Goal: Task Accomplishment & Management: Use online tool/utility

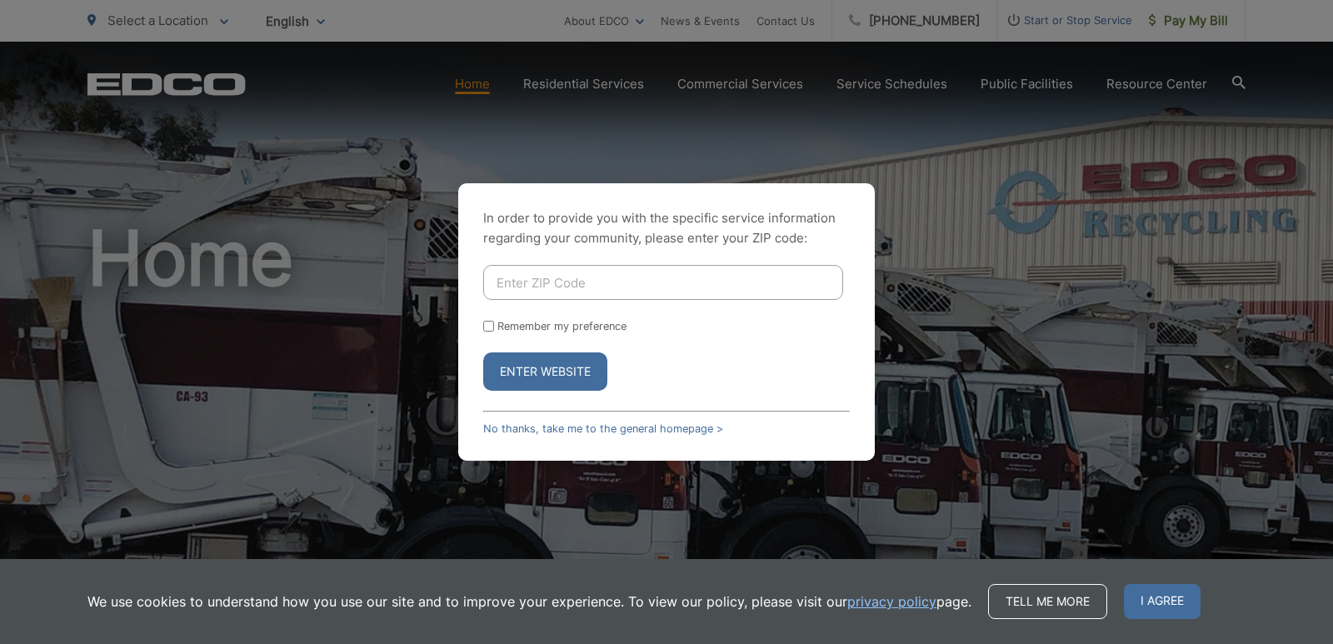
click at [543, 291] on input "Enter ZIP Code" at bounding box center [663, 282] width 360 height 35
type input "90245"
click at [489, 328] on input "Remember my preference" at bounding box center [488, 326] width 11 height 11
checkbox input "true"
click at [533, 377] on button "Enter Website" at bounding box center [545, 371] width 124 height 38
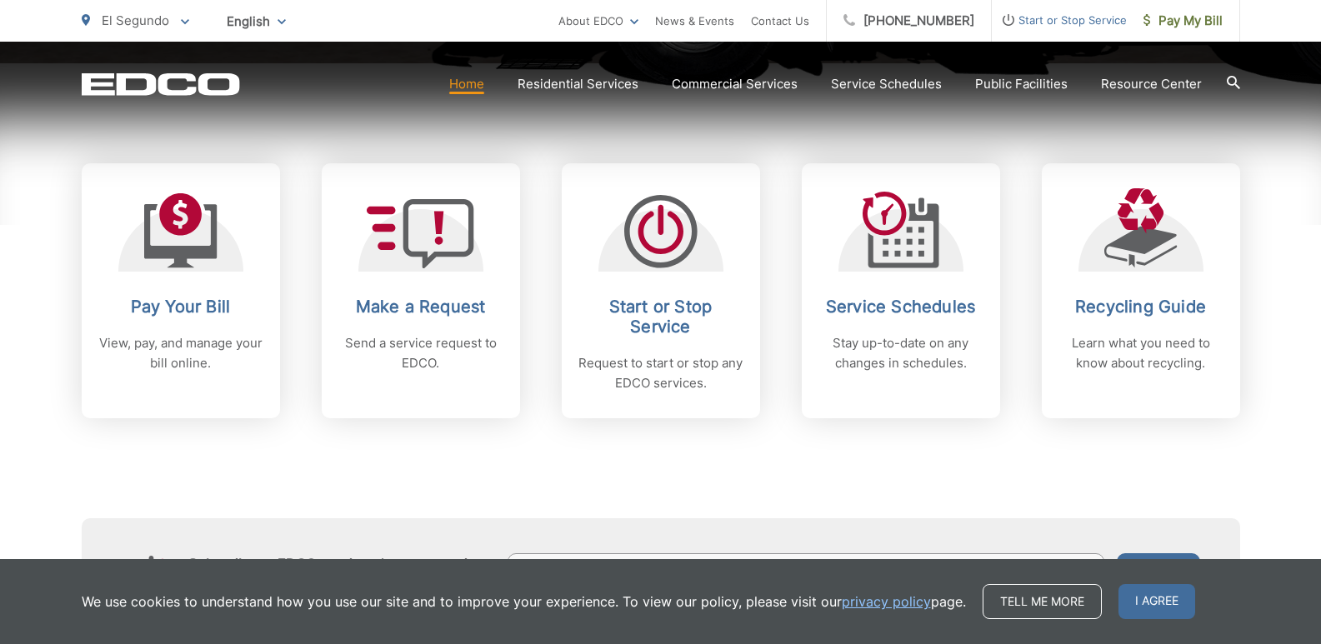
scroll to position [666, 0]
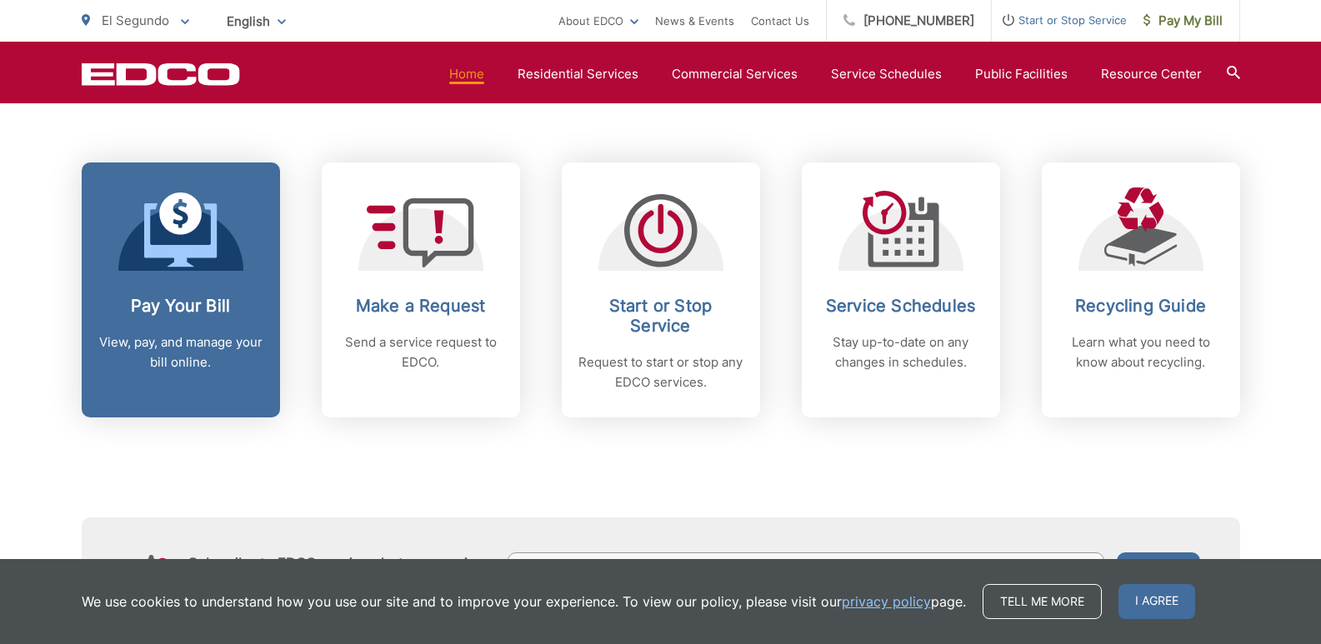
click at [206, 282] on link "Pay Your Bill View, pay, and manage your bill online." at bounding box center [181, 289] width 198 height 255
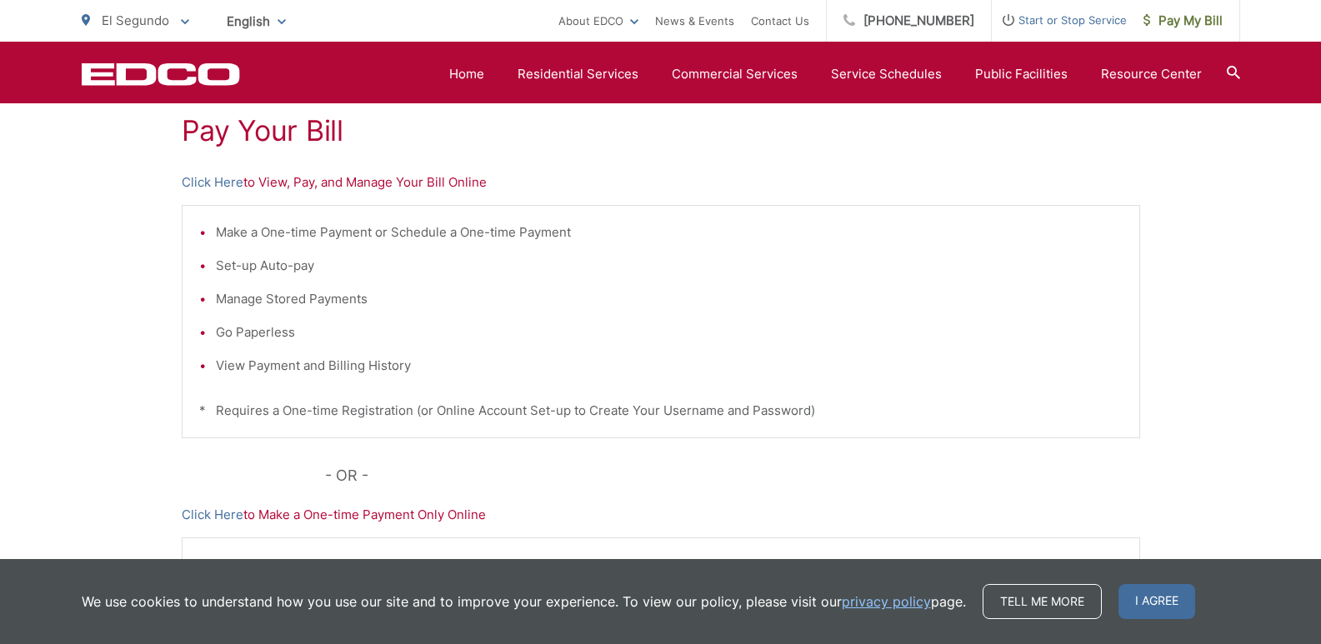
scroll to position [167, 0]
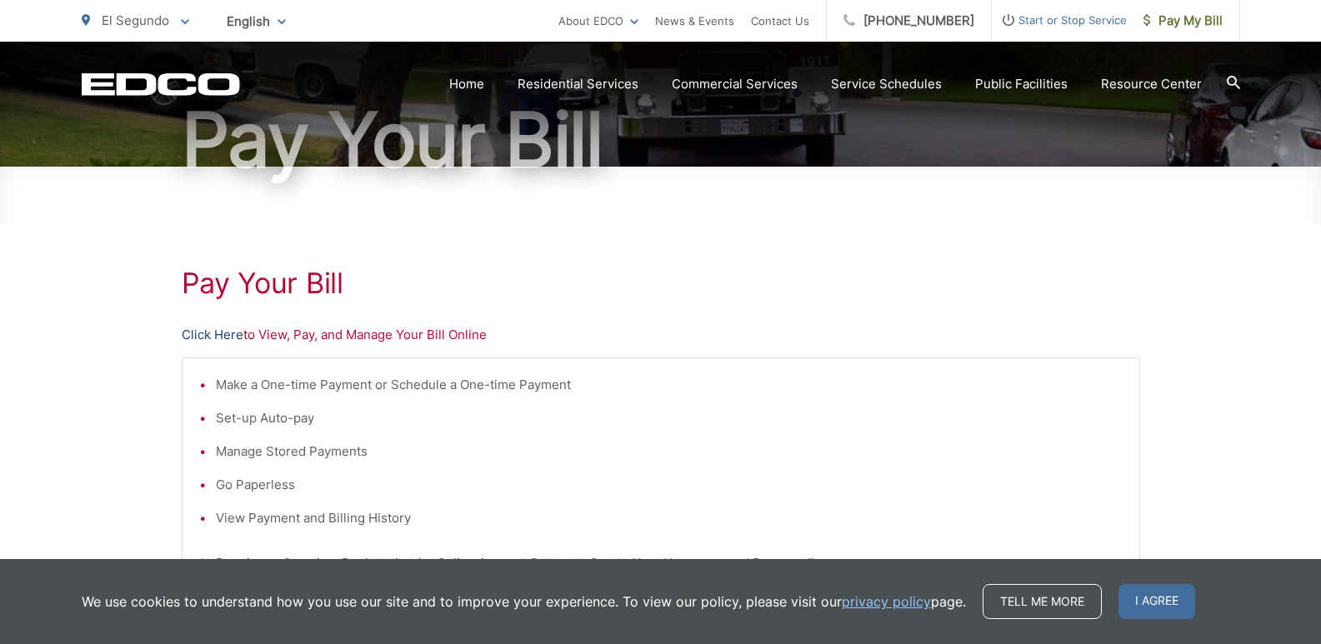
click at [212, 334] on link "Click Here" at bounding box center [213, 335] width 62 height 20
